Goal: Navigation & Orientation: Understand site structure

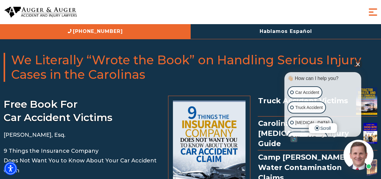
scroll to position [1730, 0]
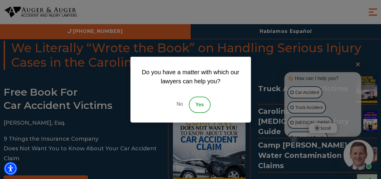
click at [356, 63] on div "Do you have a matter with which our lawyers can help you? No Yes" at bounding box center [190, 89] width 381 height 179
click at [181, 104] on link "No" at bounding box center [179, 104] width 18 height 16
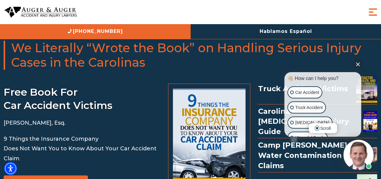
click at [358, 64] on button "Close Intaker Chat Widget" at bounding box center [357, 64] width 8 height 8
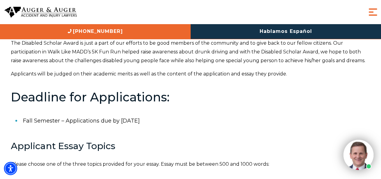
scroll to position [0, 0]
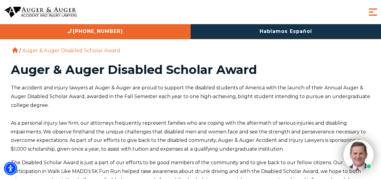
click at [372, 11] on span "Menu" at bounding box center [373, 12] width 12 height 12
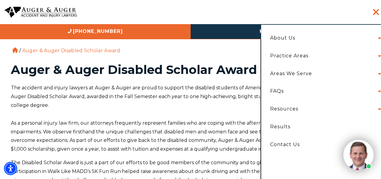
click at [116, 53] on li "Auger & Auger Disabled Scholar Award" at bounding box center [71, 51] width 101 height 6
click at [14, 50] on link "Home" at bounding box center [14, 49] width 5 height 5
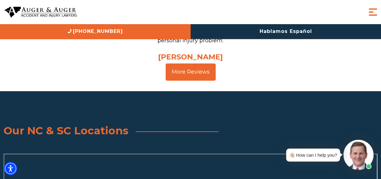
scroll to position [2371, 0]
